Goal: Task Accomplishment & Management: Complete application form

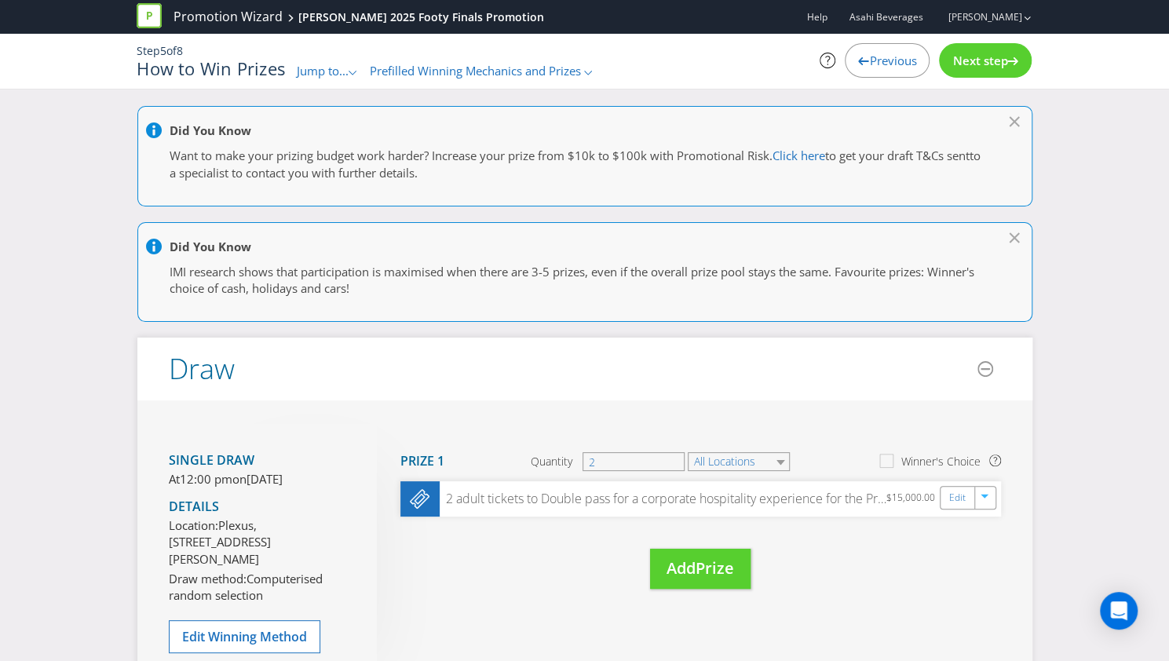
click at [346, 68] on span "Jump to..." at bounding box center [323, 71] width 52 height 16
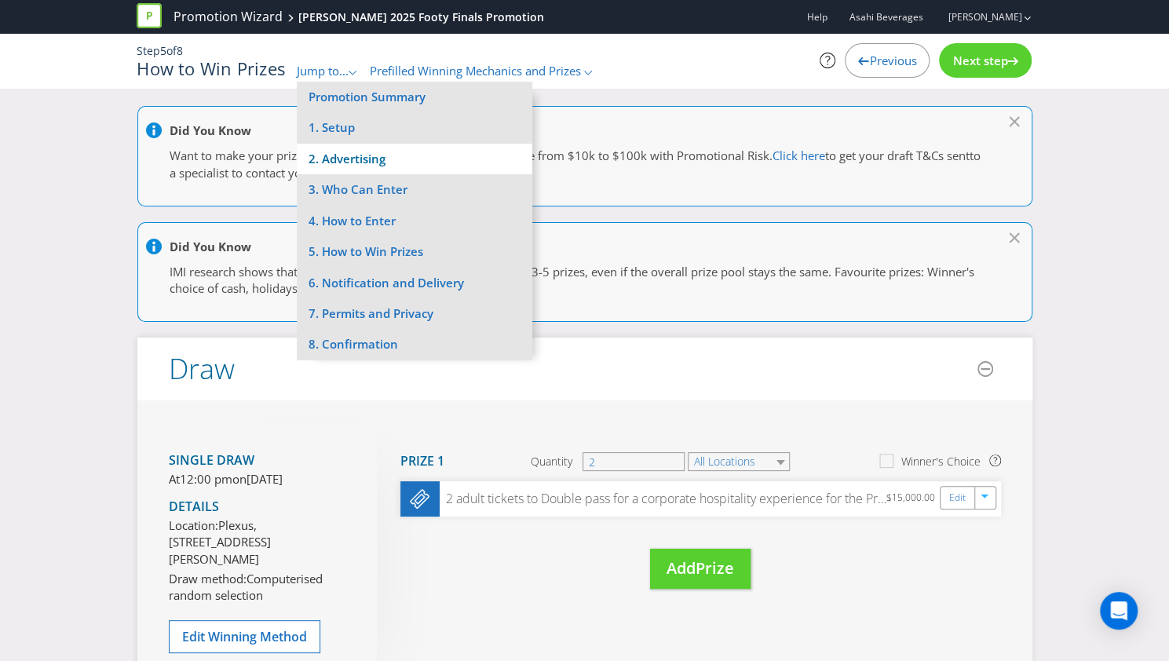
click at [384, 161] on li "2. Advertising" at bounding box center [415, 159] width 236 height 31
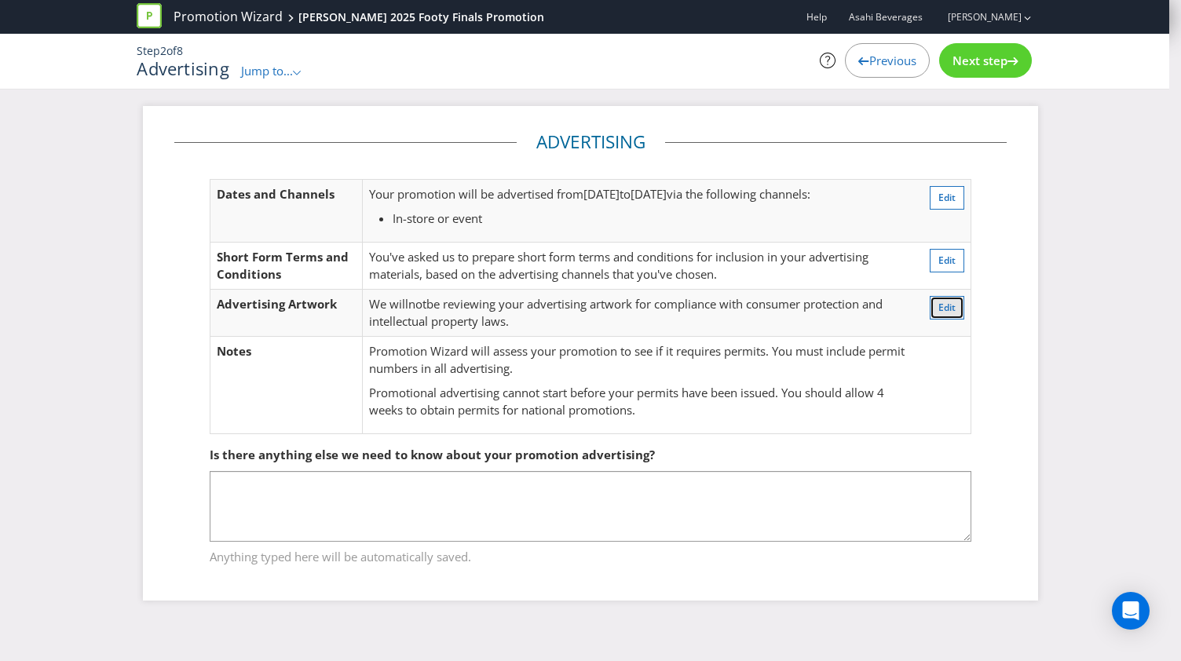
click at [952, 302] on span "Edit" at bounding box center [946, 307] width 17 height 13
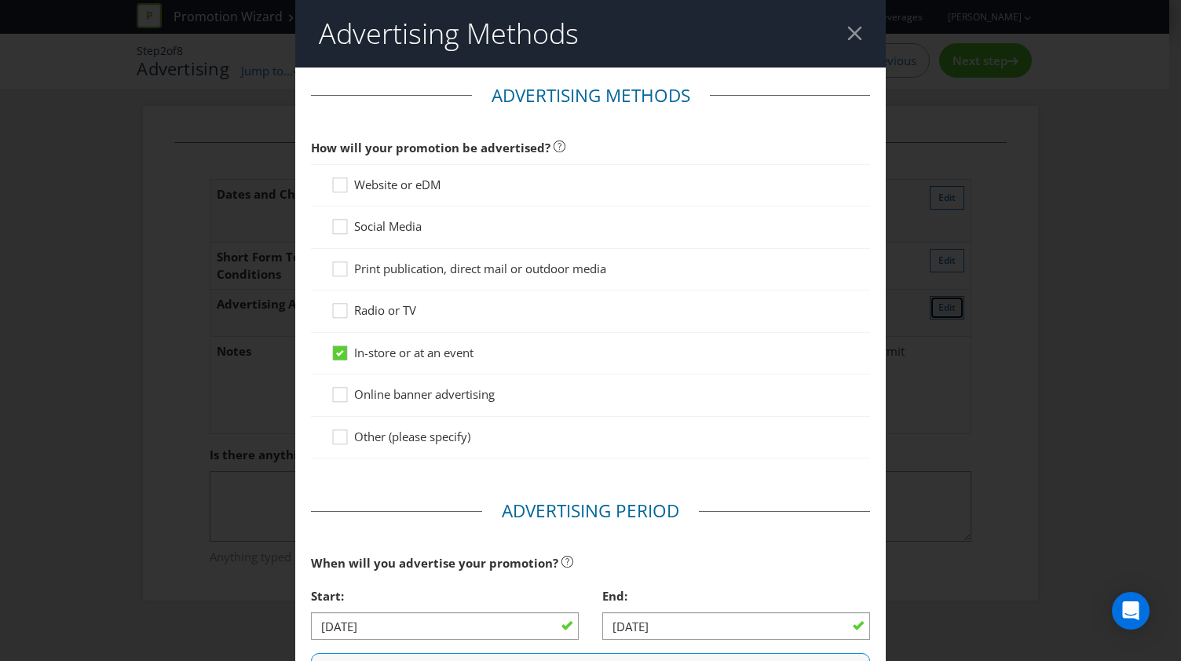
scroll to position [572, 0]
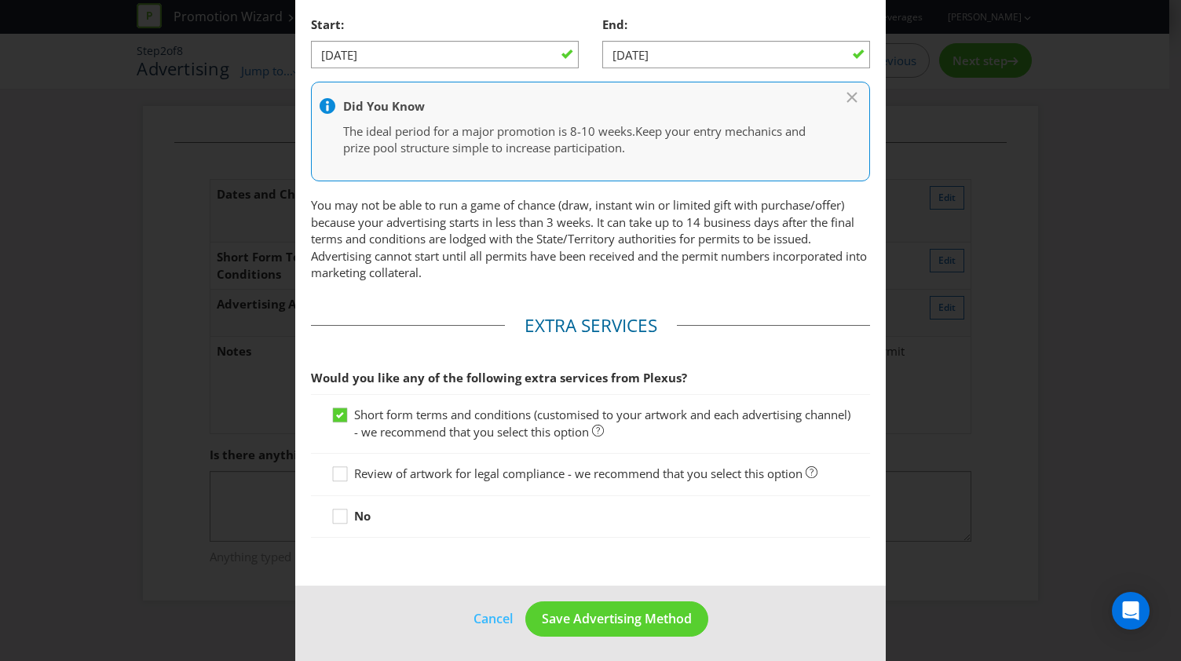
click at [405, 466] on span "Review of artwork for legal compliance - we recommend that you select this opti…" at bounding box center [578, 474] width 448 height 16
click at [0, 0] on input "Review of artwork for legal compliance - we recommend that you select this opti…" at bounding box center [0, 0] width 0 height 0
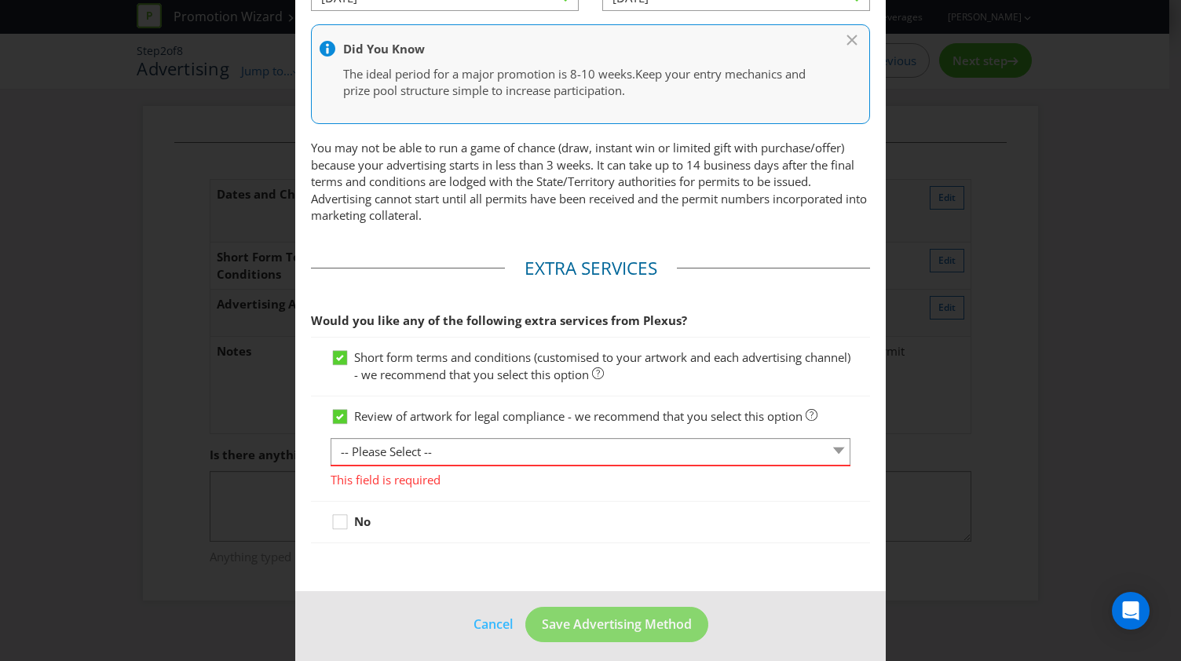
scroll to position [630, 0]
click at [405, 447] on select "-- Please Select -- 1 piece 2-4 pieces (provided at same time) 5-7 pieces (prov…" at bounding box center [591, 450] width 520 height 27
select select "MARKETING_REVIEW_1"
click at [331, 452] on select "-- Please Select -- 1 piece 2-4 pieces (provided at same time) 5-7 pieces (prov…" at bounding box center [591, 450] width 520 height 27
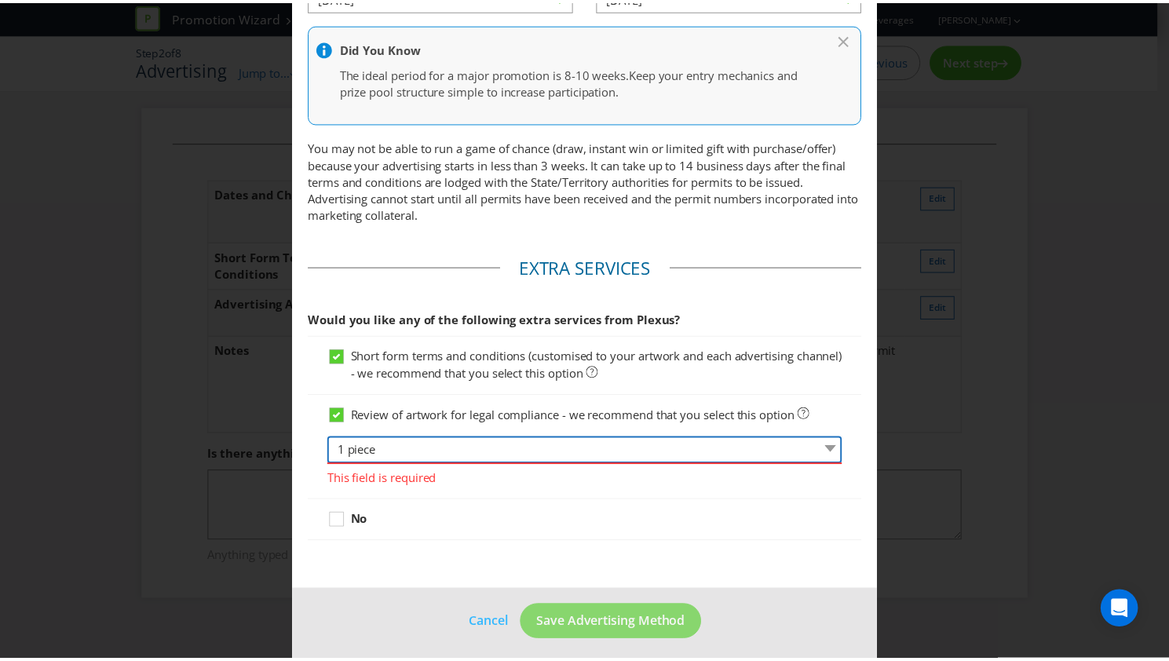
scroll to position [611, 0]
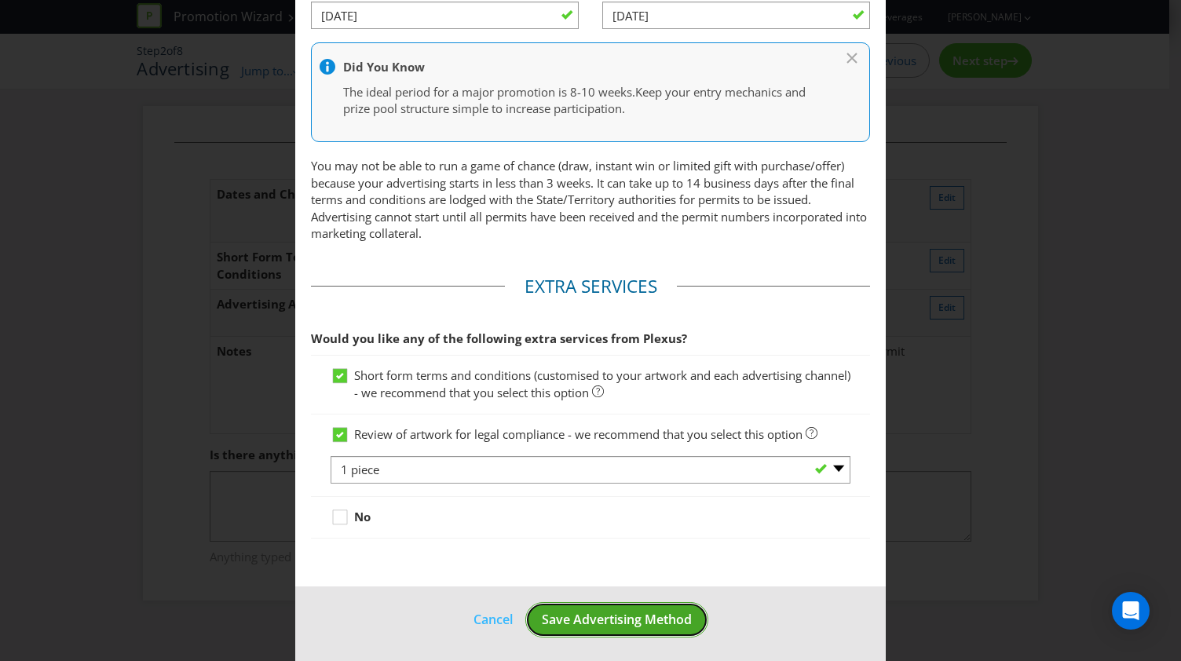
click at [618, 621] on span "Save Advertising Method" at bounding box center [617, 619] width 150 height 17
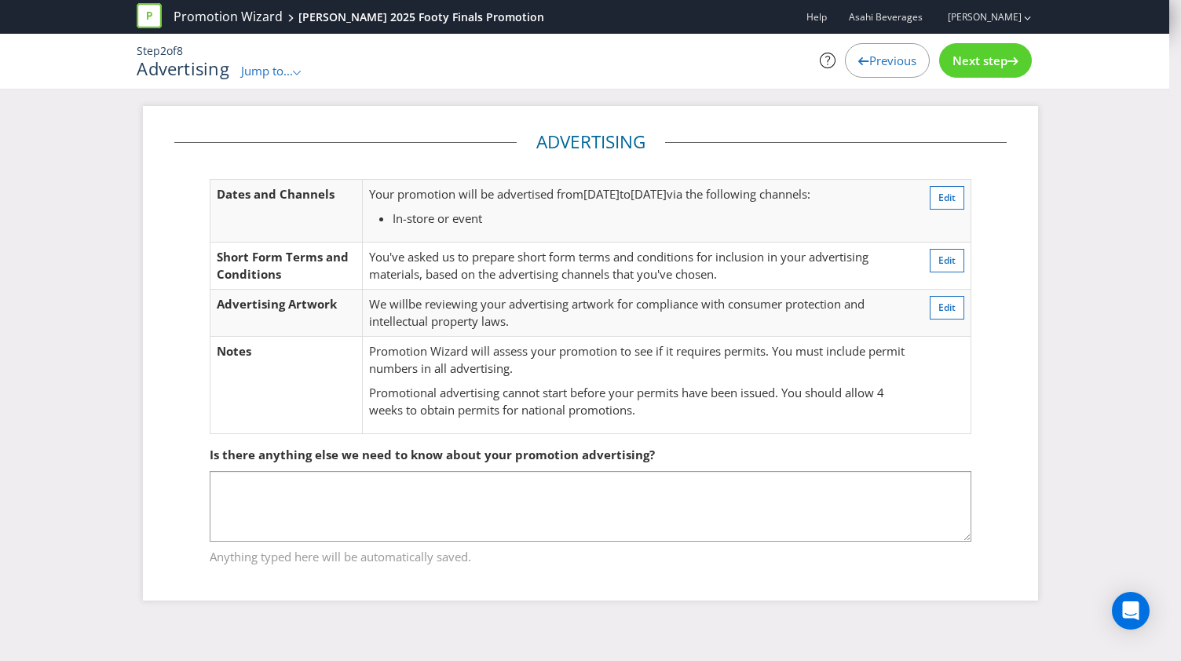
click at [292, 73] on span "Jump to..." at bounding box center [267, 71] width 52 height 16
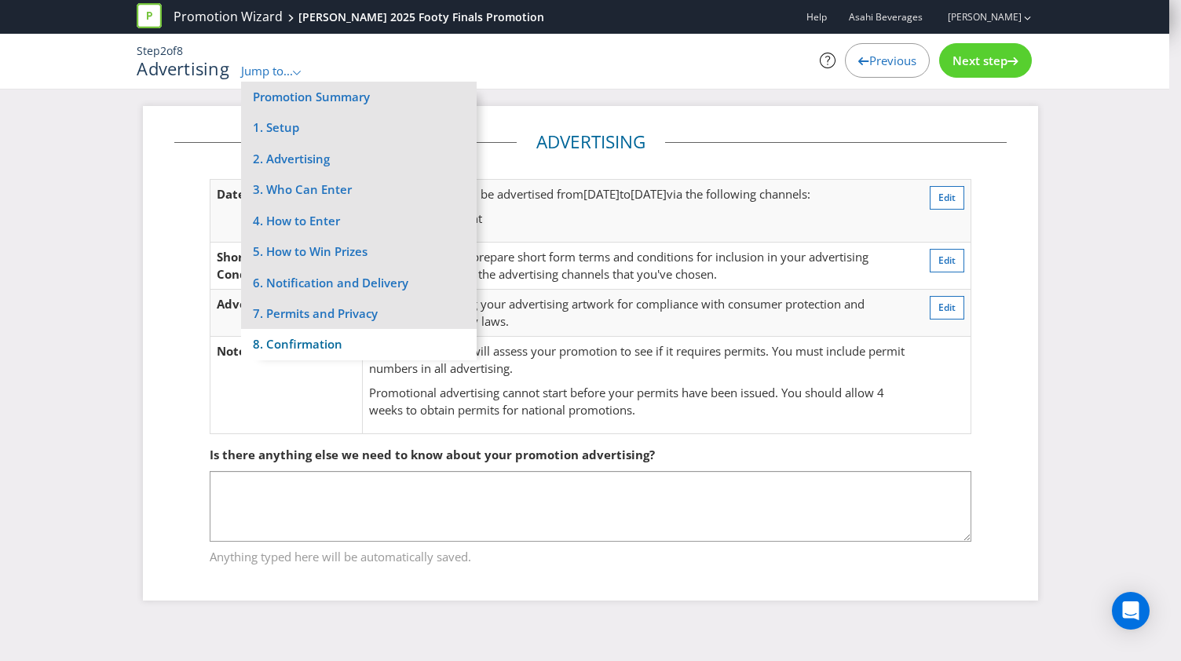
click at [309, 348] on li "8. Confirmation" at bounding box center [359, 344] width 236 height 31
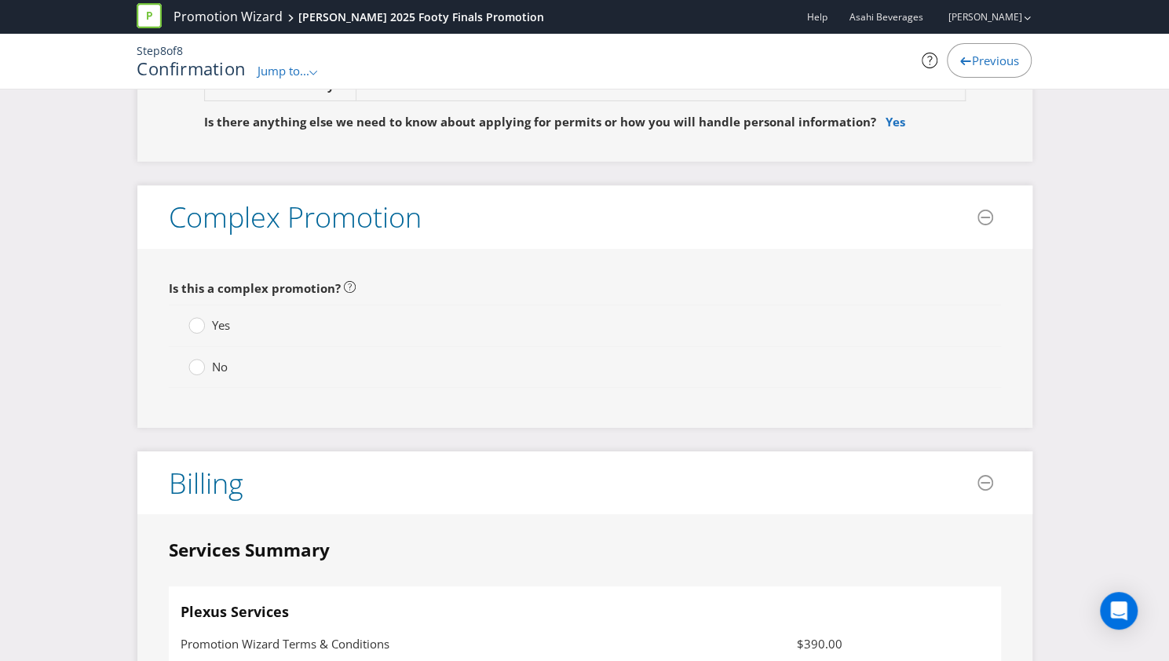
scroll to position [3124, 0]
click at [217, 358] on span "No" at bounding box center [220, 366] width 16 height 16
click at [0, 0] on input "No" at bounding box center [0, 0] width 0 height 0
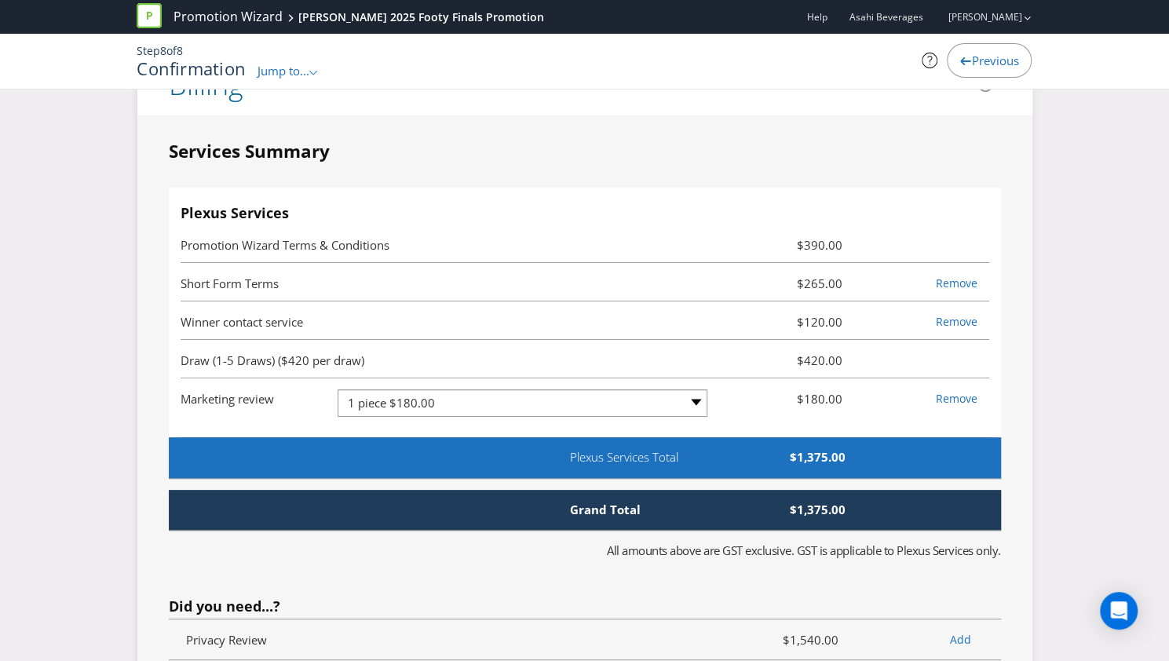
scroll to position [3525, 0]
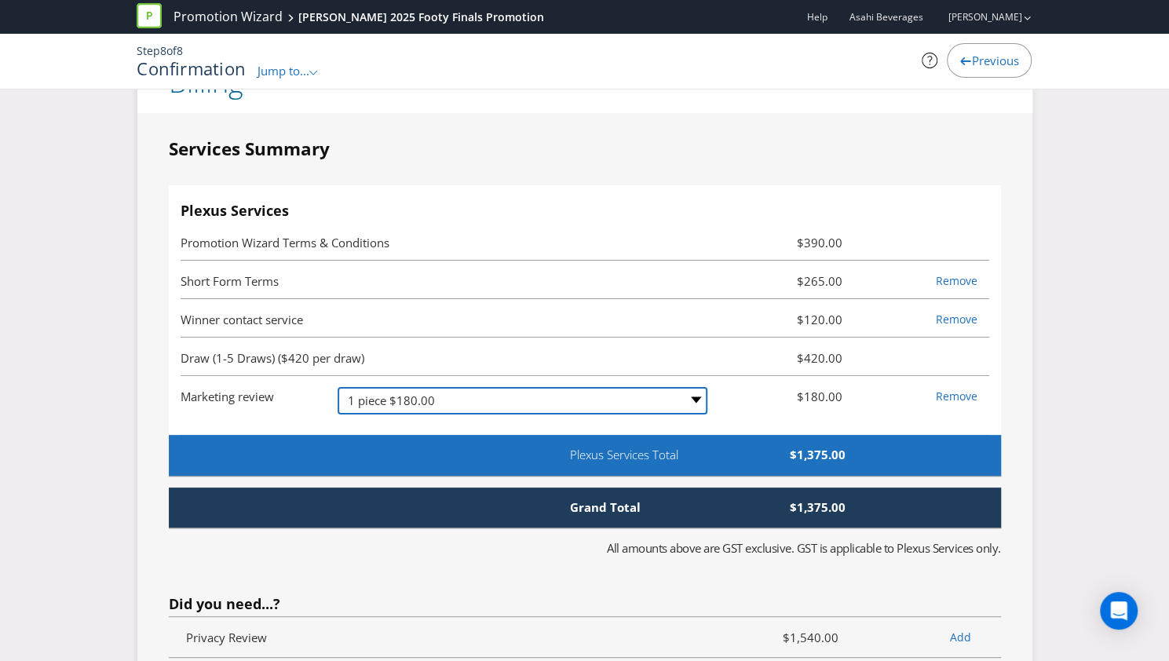
click at [671, 387] on select "-- Please Select -- 1 piece $180.00 2-4 pieces (provided at same time) $350.00 …" at bounding box center [523, 400] width 370 height 27
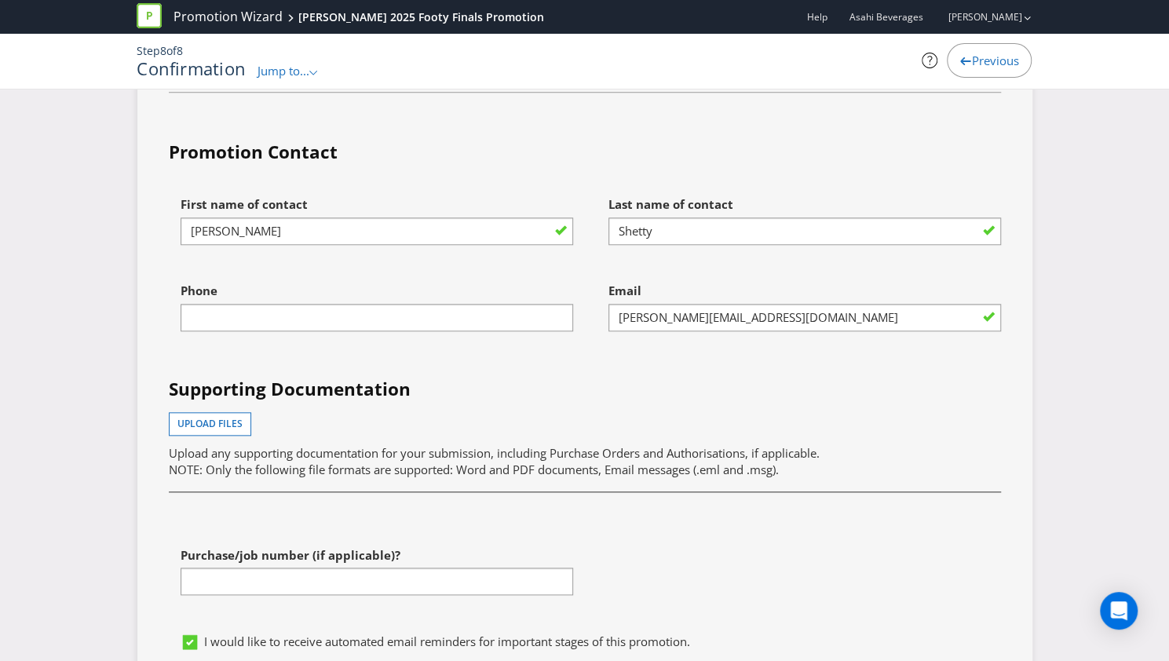
scroll to position [4293, 0]
click at [223, 419] on span "Upload files" at bounding box center [209, 425] width 65 height 13
click at [205, 419] on span "Upload files" at bounding box center [209, 425] width 65 height 13
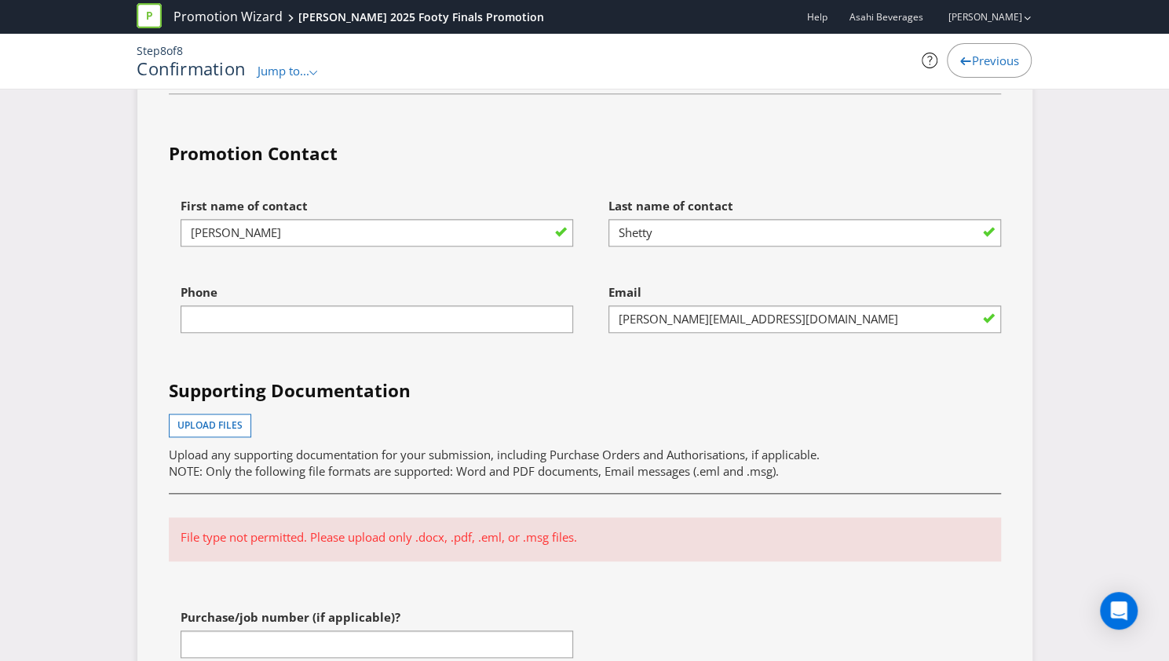
click at [254, 529] on p "File type not permitted. Please upload only .docx, .pdf, .eml, or .msg files." at bounding box center [585, 537] width 809 height 16
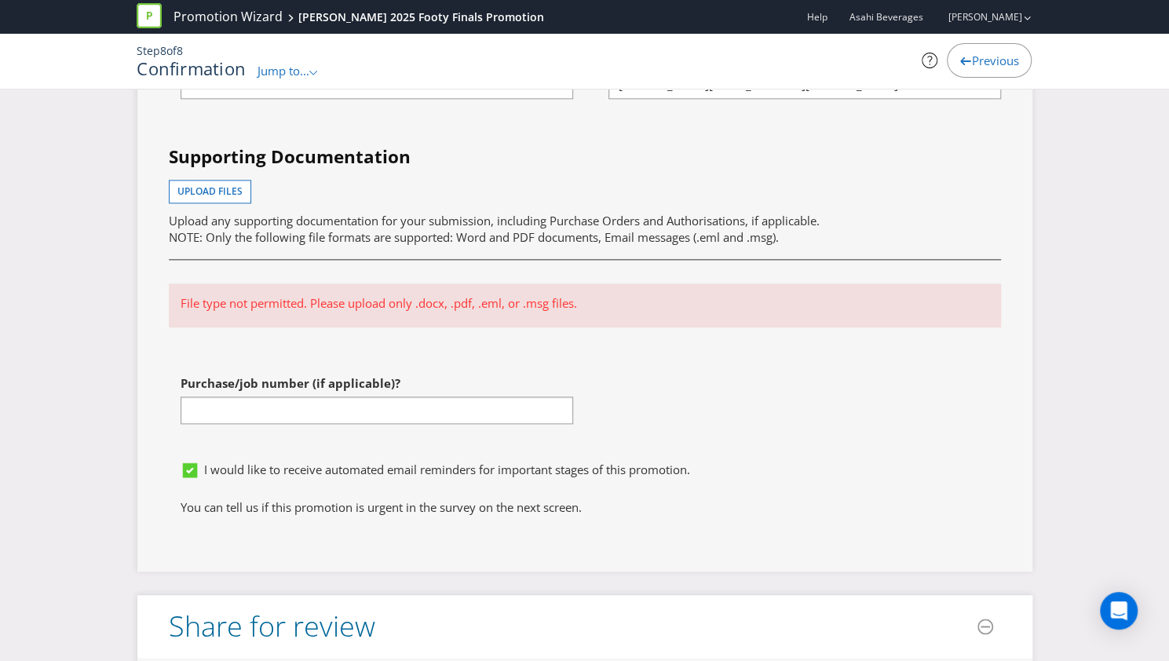
scroll to position [4533, 0]
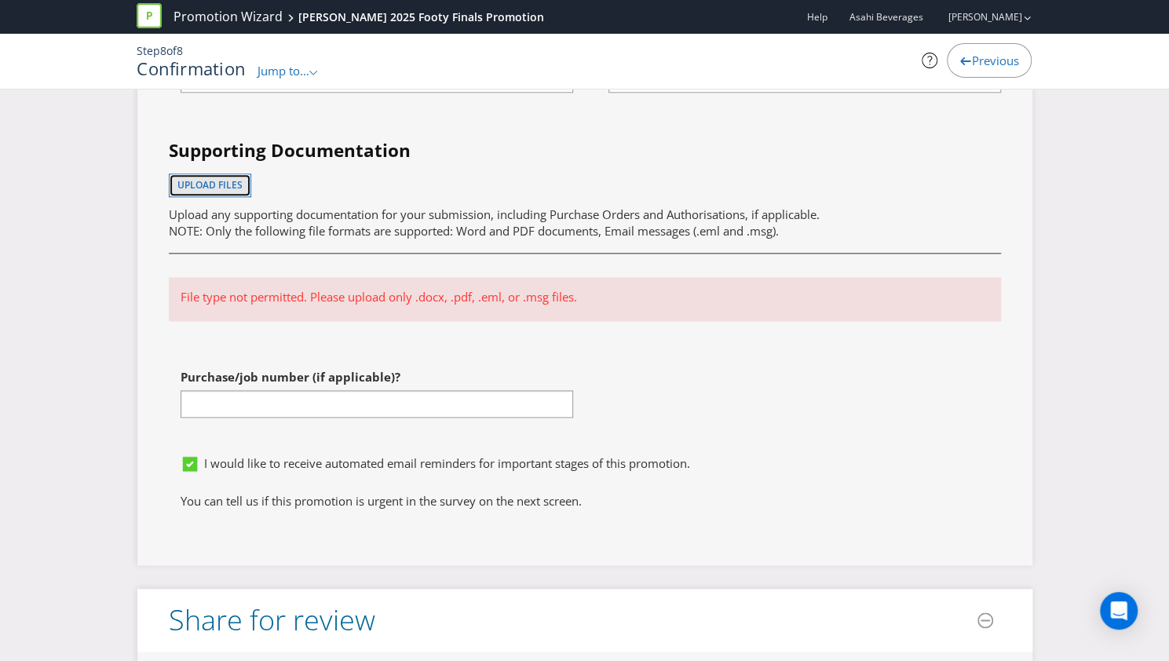
click at [224, 174] on button "Upload files" at bounding box center [210, 186] width 82 height 24
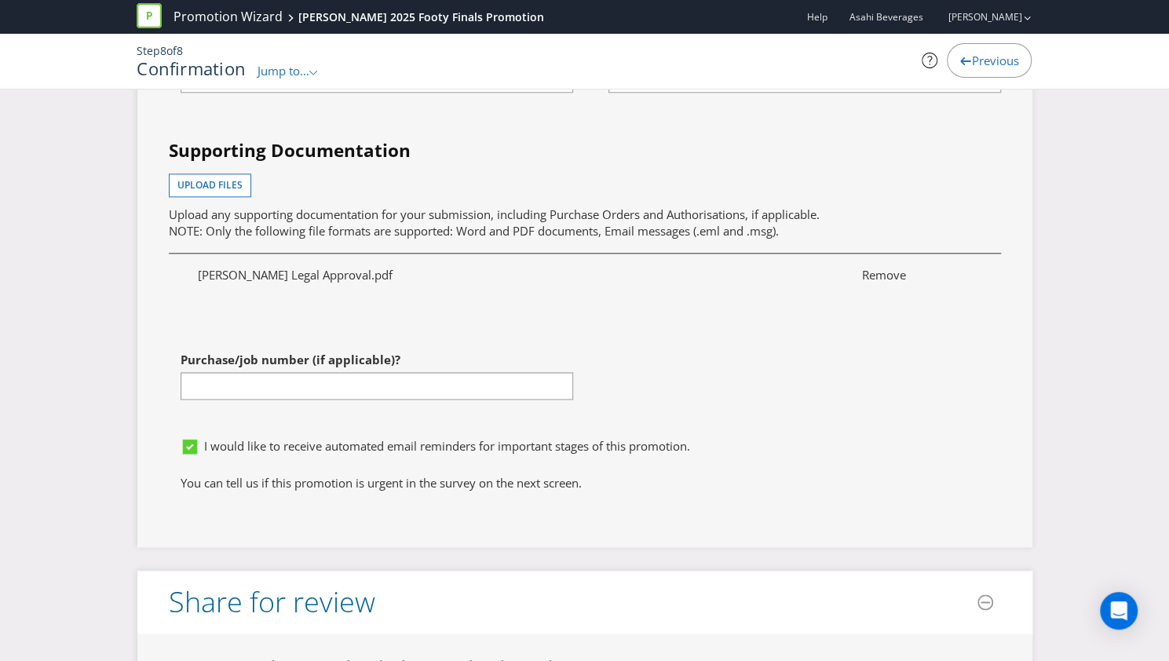
click at [804, 462] on div at bounding box center [591, 463] width 821 height 2
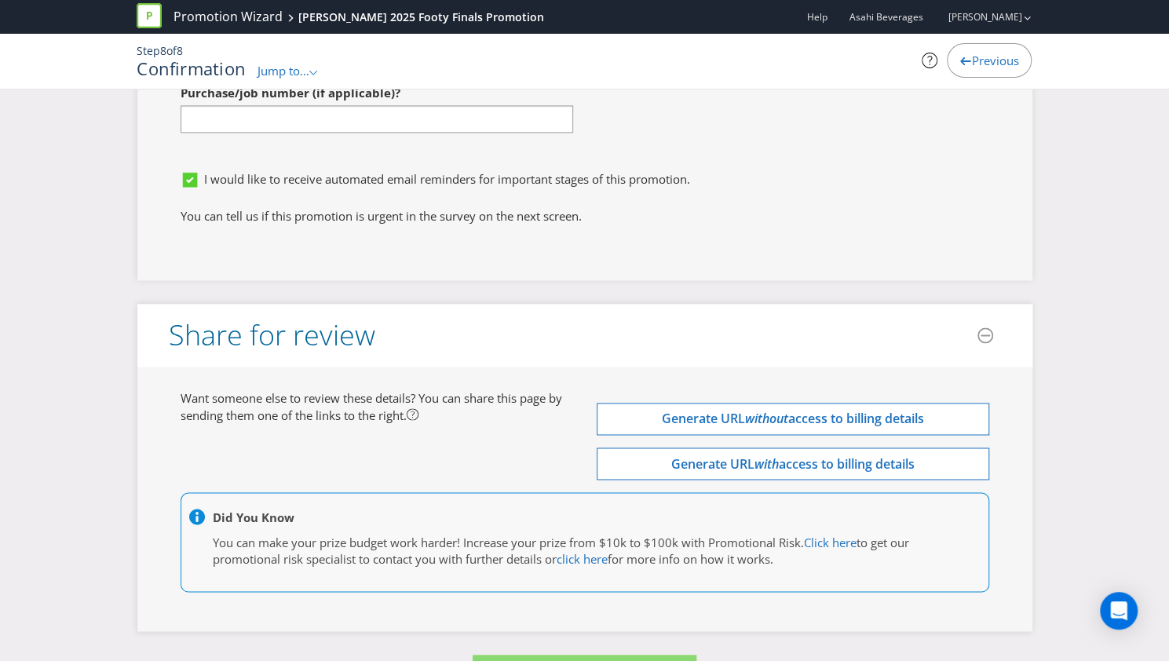
scroll to position [4811, 0]
